Goal: Communication & Community: Answer question/provide support

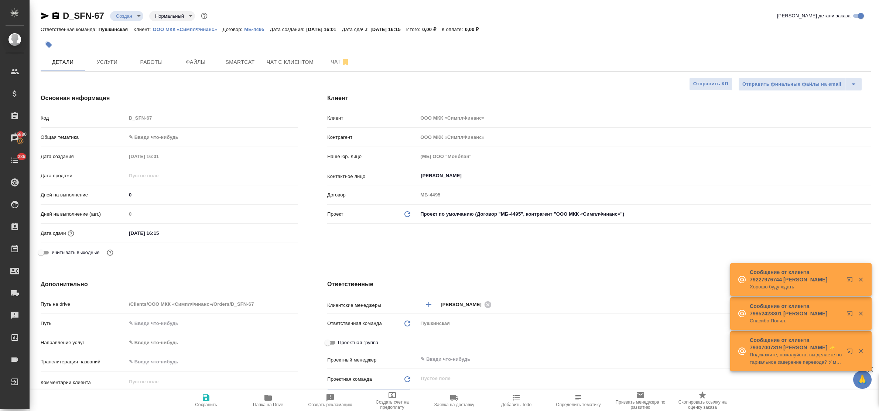
select select "RU"
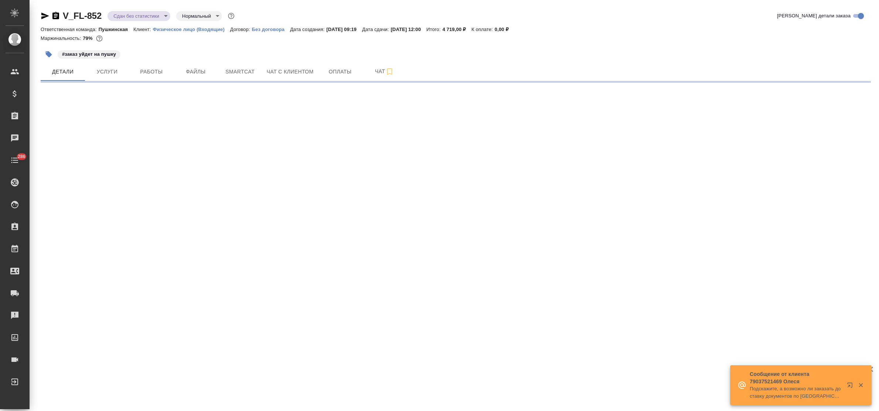
select select "RU"
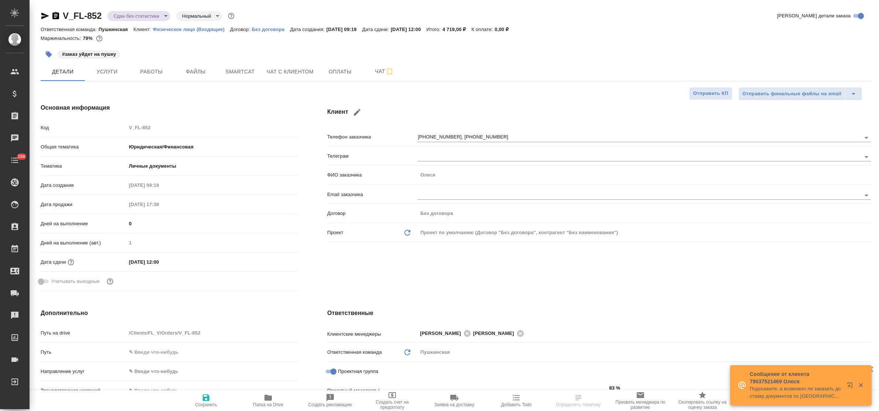
type textarea "x"
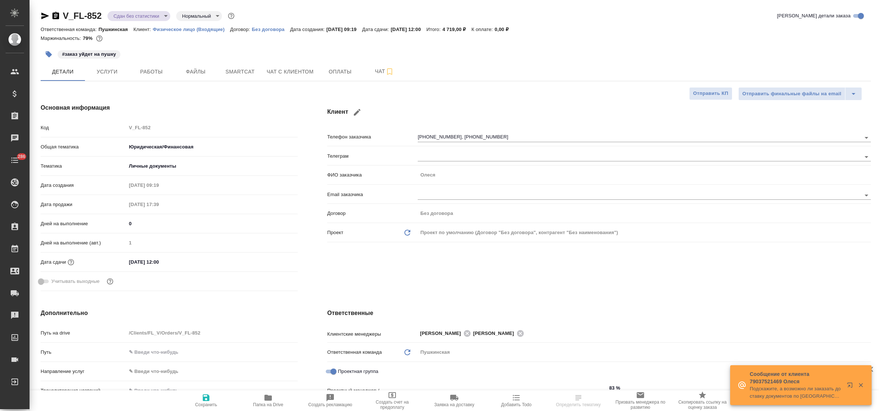
type textarea "x"
type input "Газизов Ринат"
type input "Давыдова Елена"
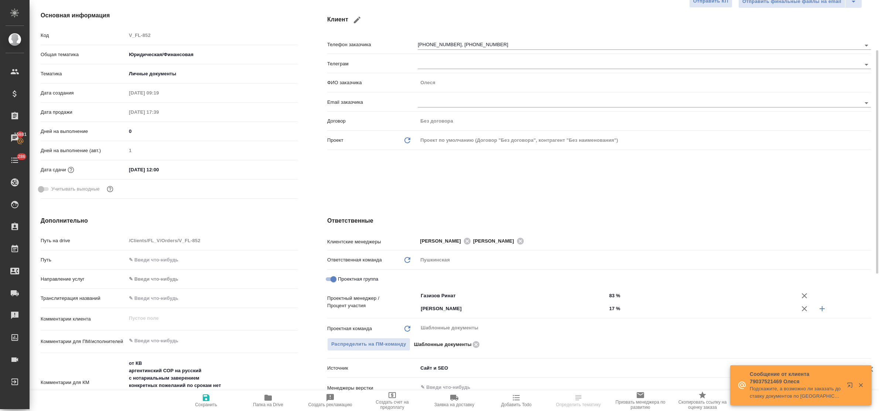
scroll to position [138, 0]
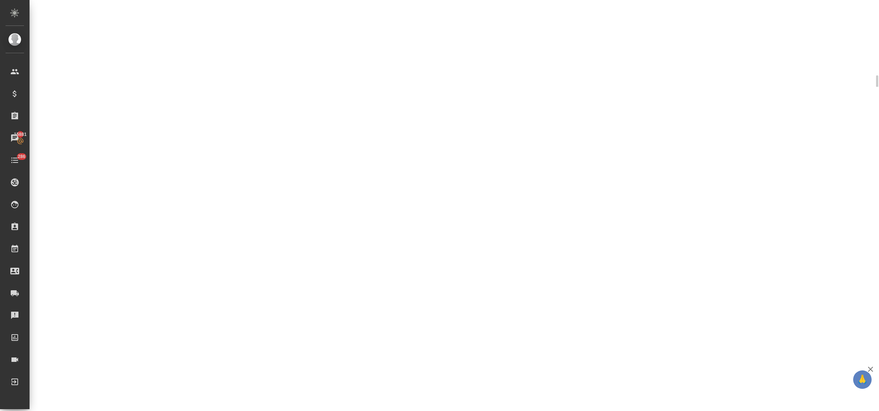
select select "RU"
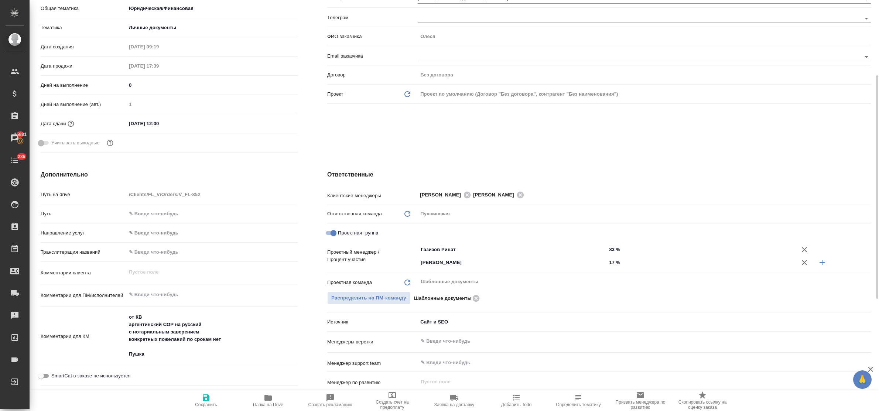
type textarea "x"
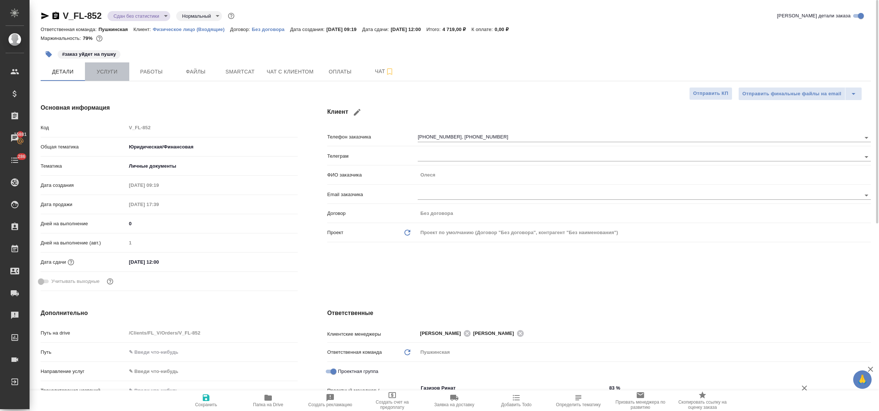
click at [106, 71] on span "Услуги" at bounding box center [106, 71] width 35 height 9
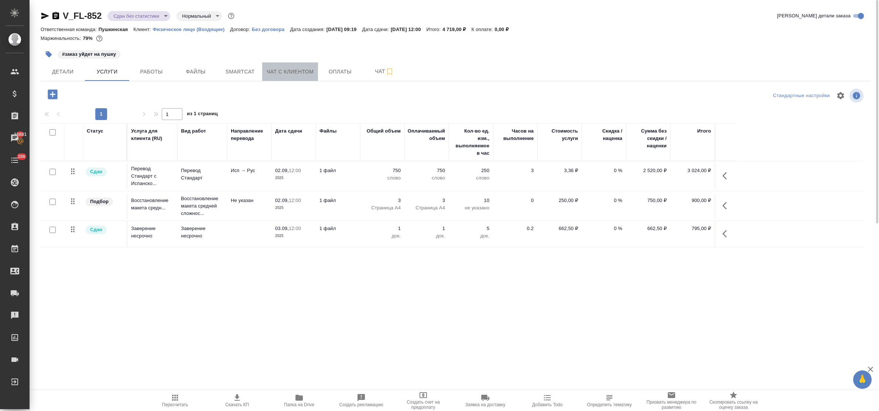
click at [280, 71] on span "Чат с клиентом" at bounding box center [290, 71] width 47 height 9
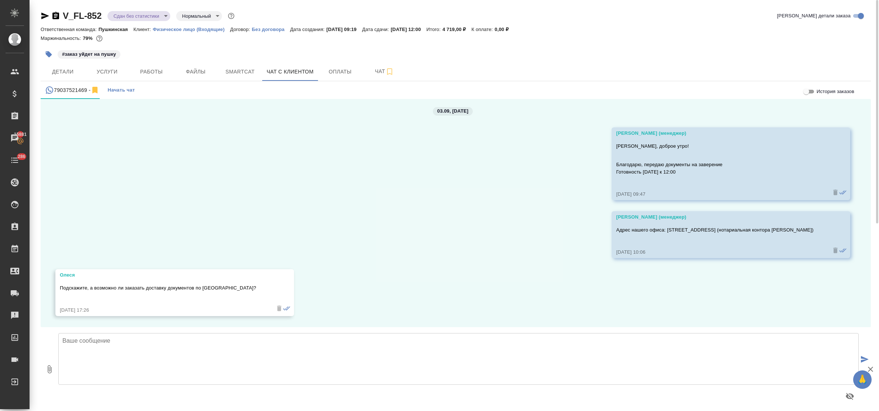
scroll to position [3447, 0]
click at [199, 342] on textarea at bounding box center [458, 359] width 800 height 52
type textarea "Олеся, да, возможно, стоимость доставки составит -"
click at [328, 72] on span "Оплаты" at bounding box center [339, 71] width 35 height 9
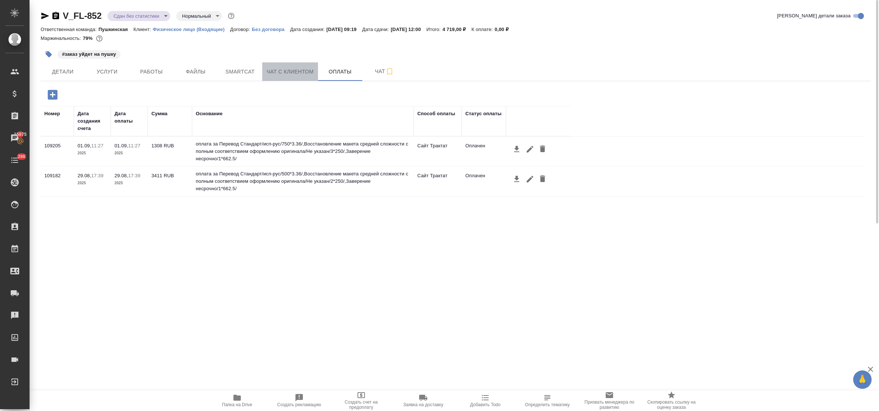
click at [304, 74] on span "Чат с клиентом" at bounding box center [290, 71] width 47 height 9
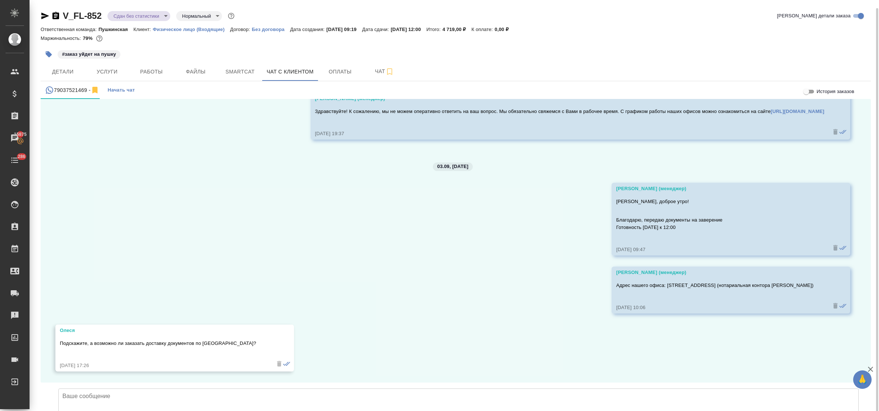
scroll to position [4, 0]
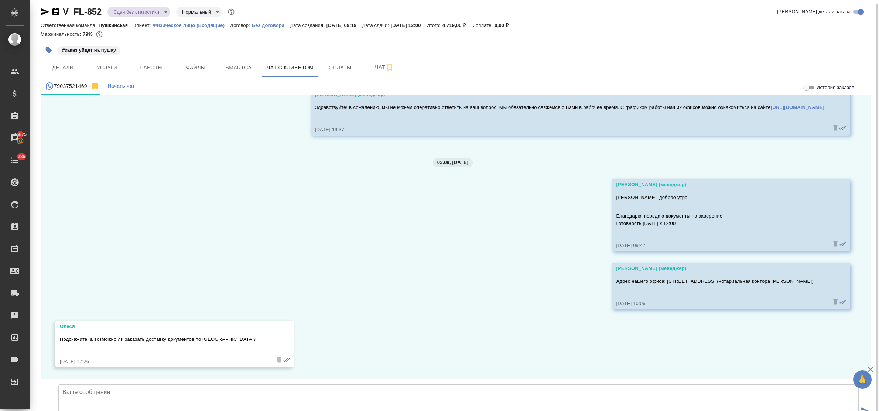
click at [142, 384] on textarea at bounding box center [458, 410] width 800 height 52
type textarea "Олеся, да, возможно, стоимость доставки составит - 500 руб. Устроит?"
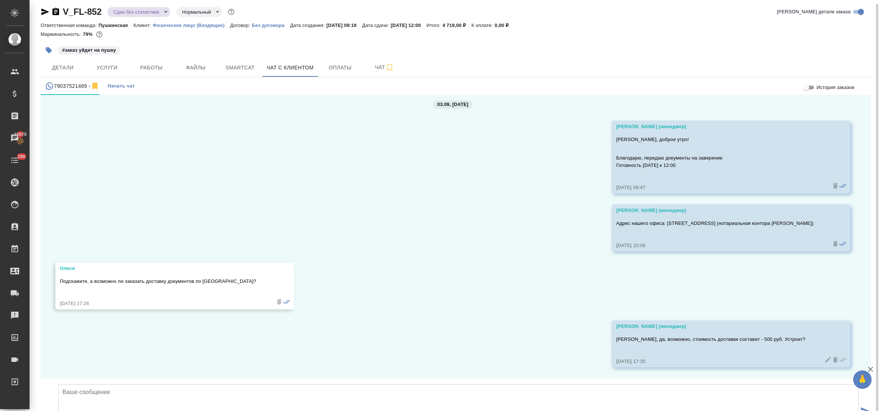
scroll to position [3505, 0]
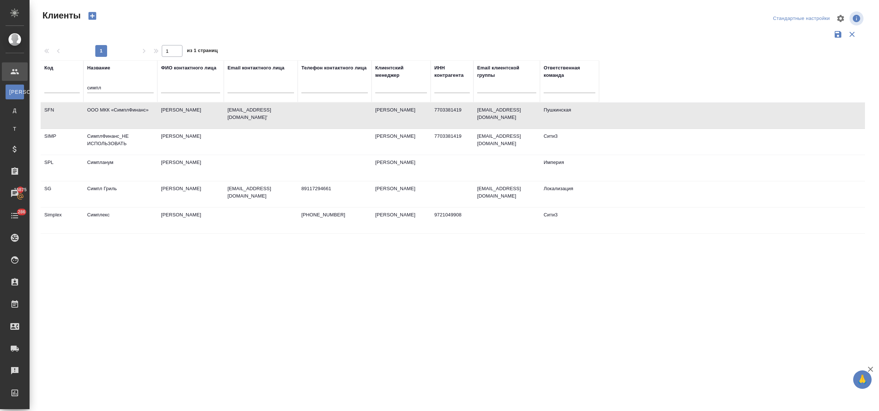
select select "RU"
drag, startPoint x: 105, startPoint y: 86, endPoint x: 76, endPoint y: 85, distance: 29.5
click at [76, 85] on tr "Код Название симпл ФИО контактного лица Email контактного лица Телефон контактн…" at bounding box center [320, 81] width 558 height 42
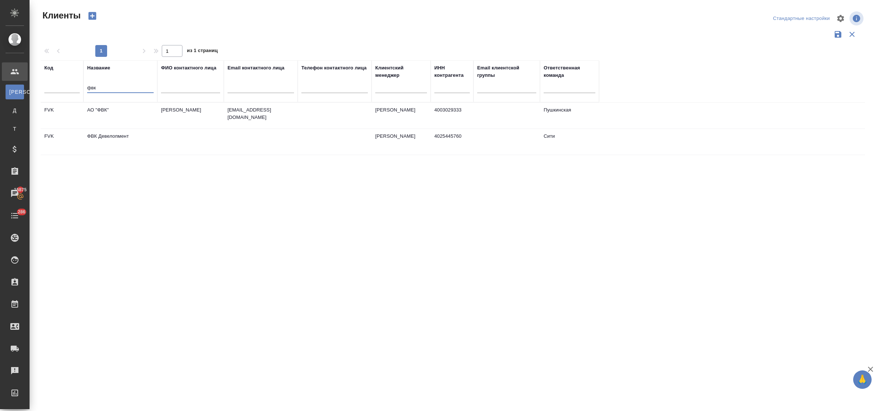
type input "фвк"
click at [111, 108] on td "АО "ФВК"" at bounding box center [120, 116] width 74 height 26
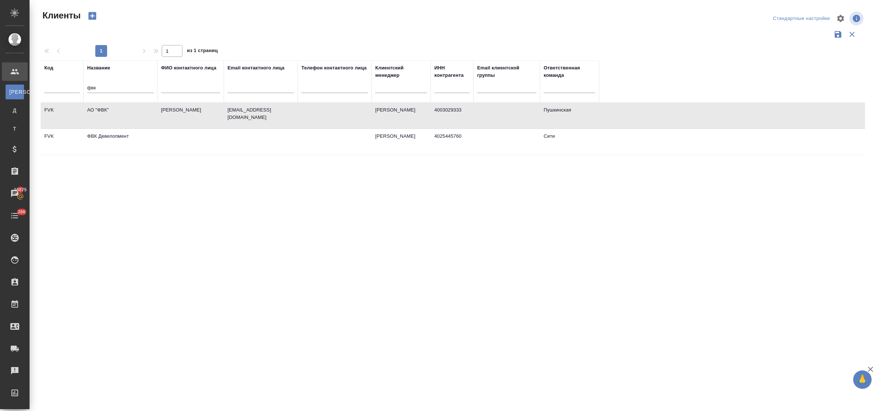
click at [111, 108] on td "АО "ФВК"" at bounding box center [120, 116] width 74 height 26
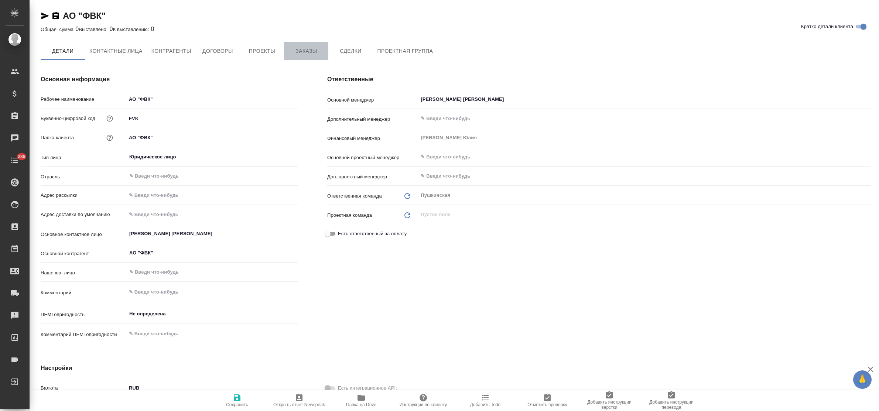
click at [305, 51] on span "Заказы" at bounding box center [305, 51] width 35 height 9
type textarea "x"
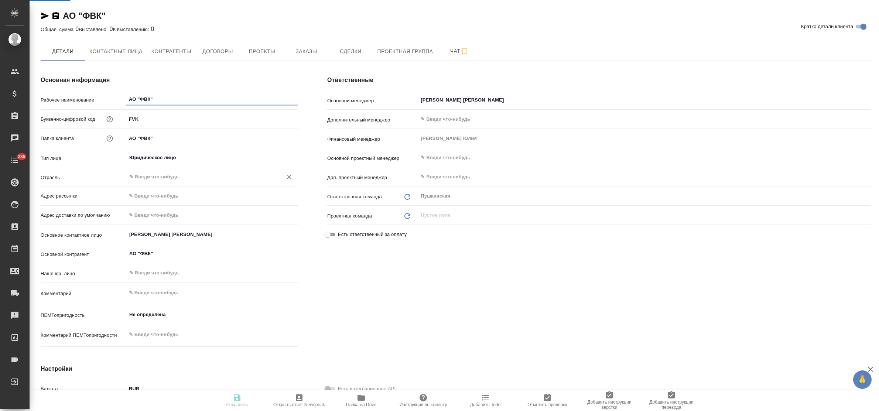
type textarea "x"
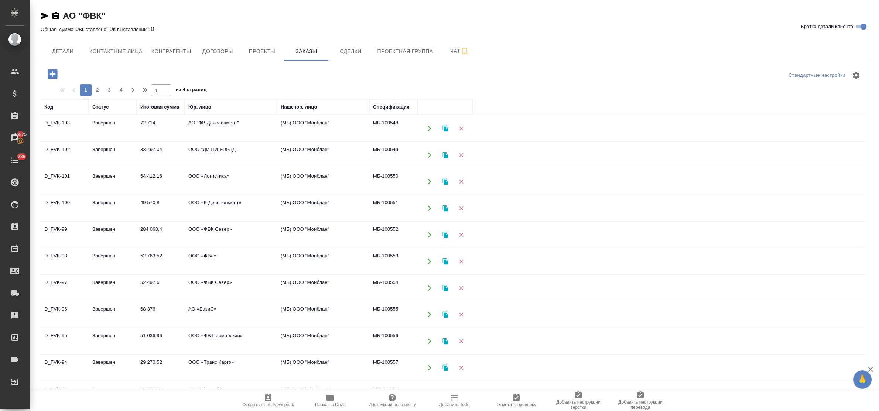
click at [108, 141] on td "Завершен" at bounding box center [113, 129] width 48 height 26
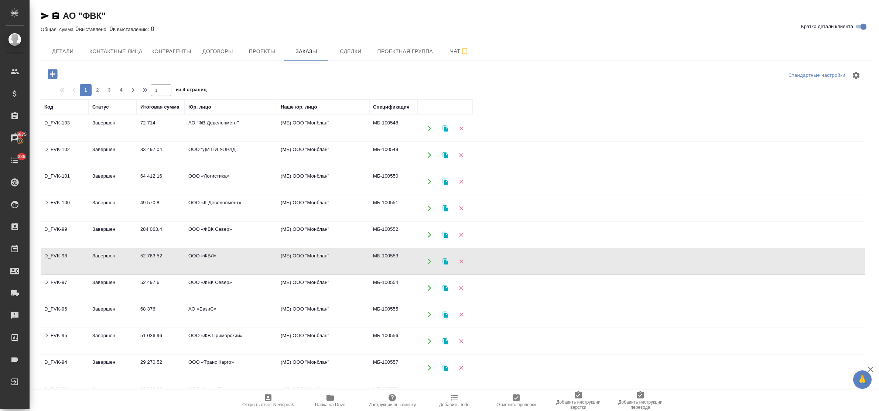
click at [108, 141] on td "Завершен" at bounding box center [113, 129] width 48 height 26
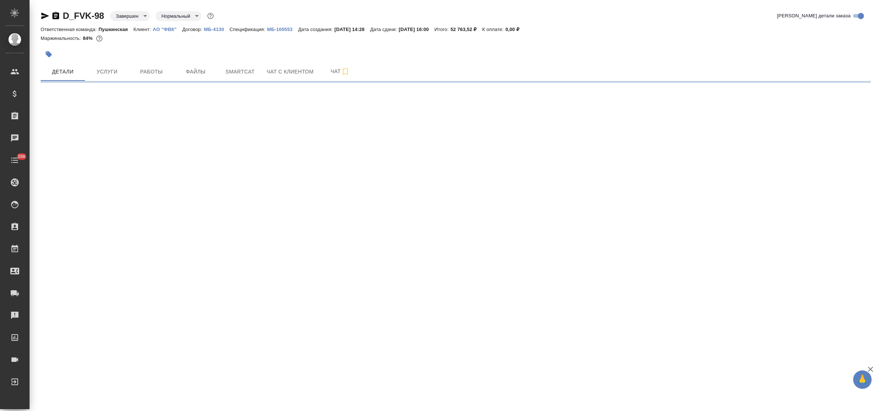
select select "RU"
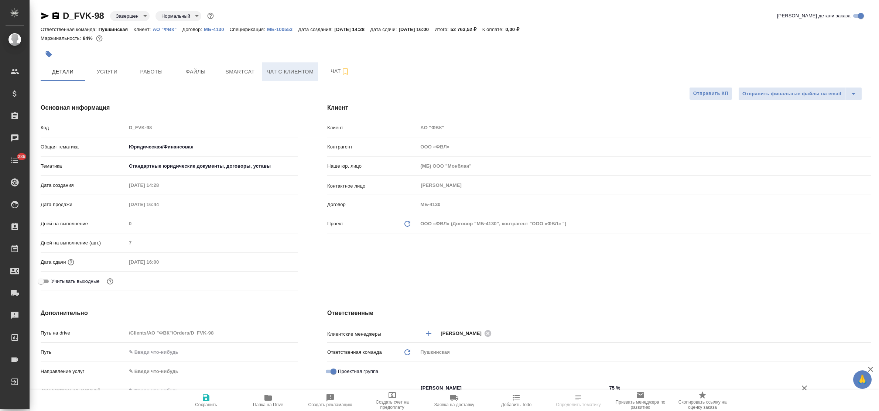
type textarea "x"
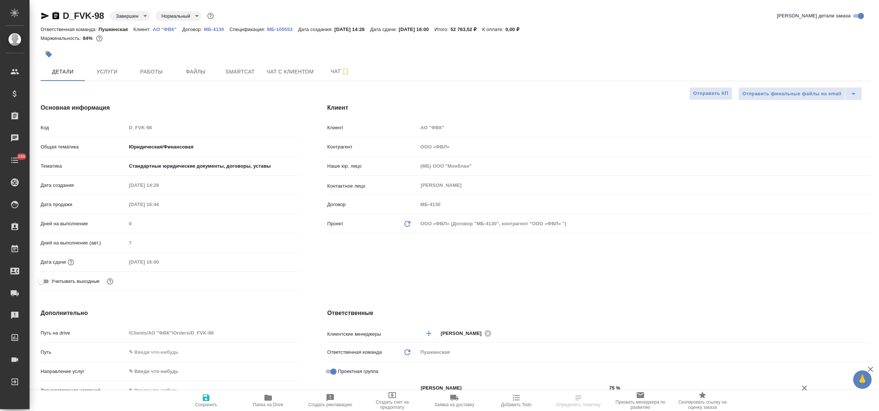
type textarea "x"
